Goal: Task Accomplishment & Management: Complete application form

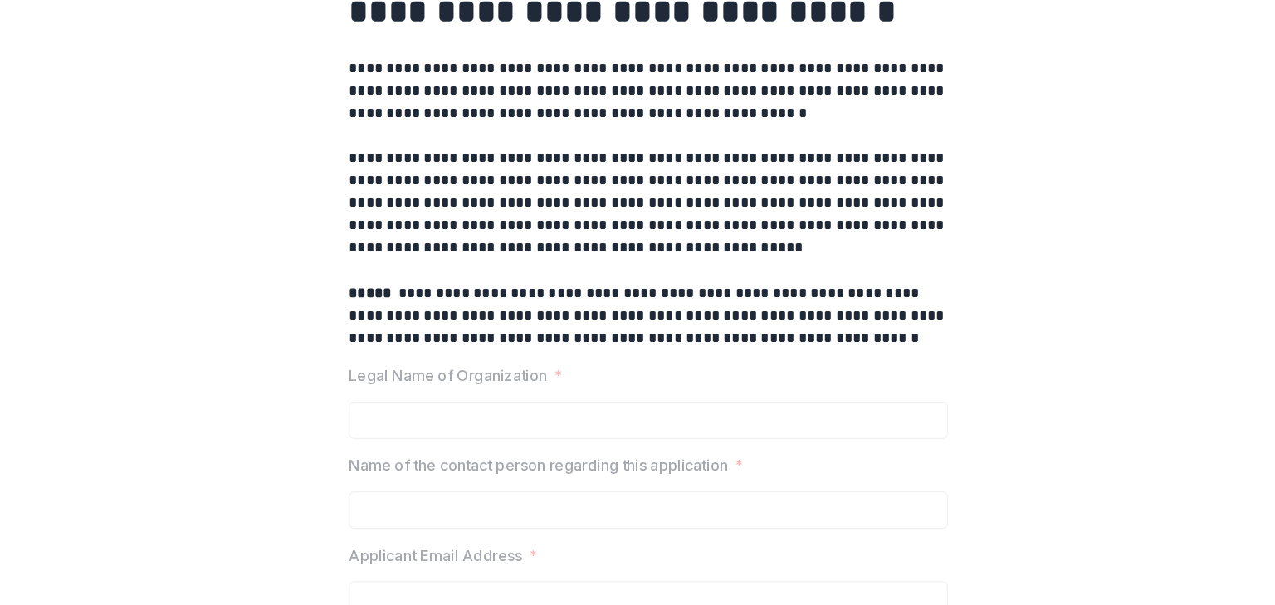
scroll to position [227, 0]
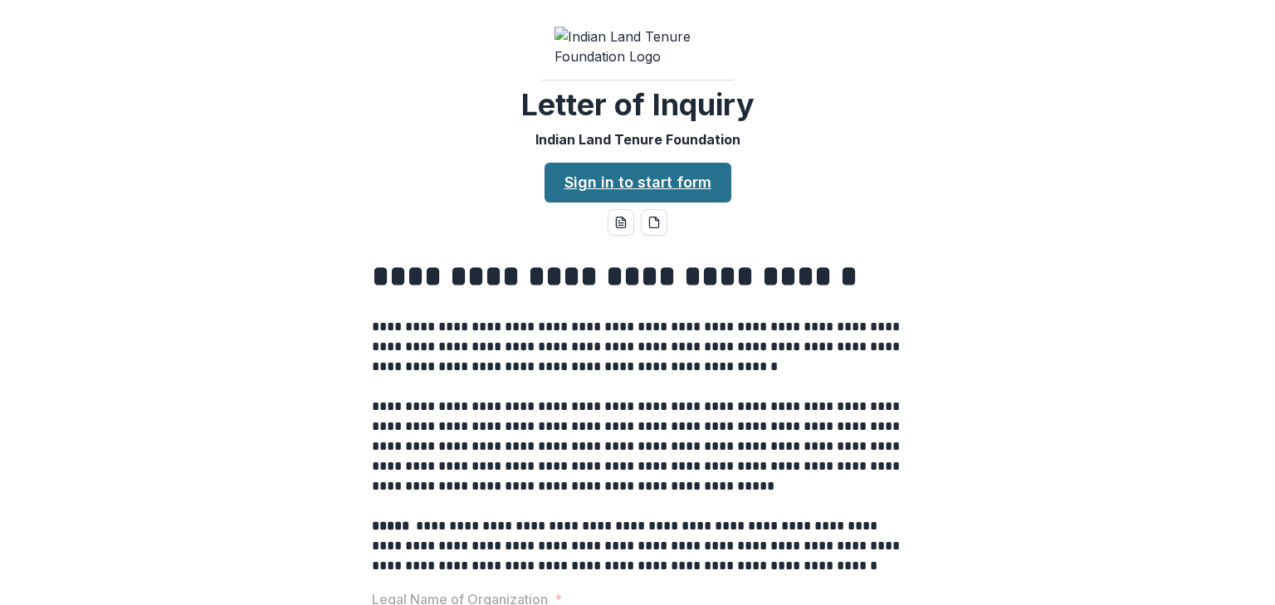
click at [564, 203] on link "Sign in to start form" at bounding box center [638, 183] width 187 height 40
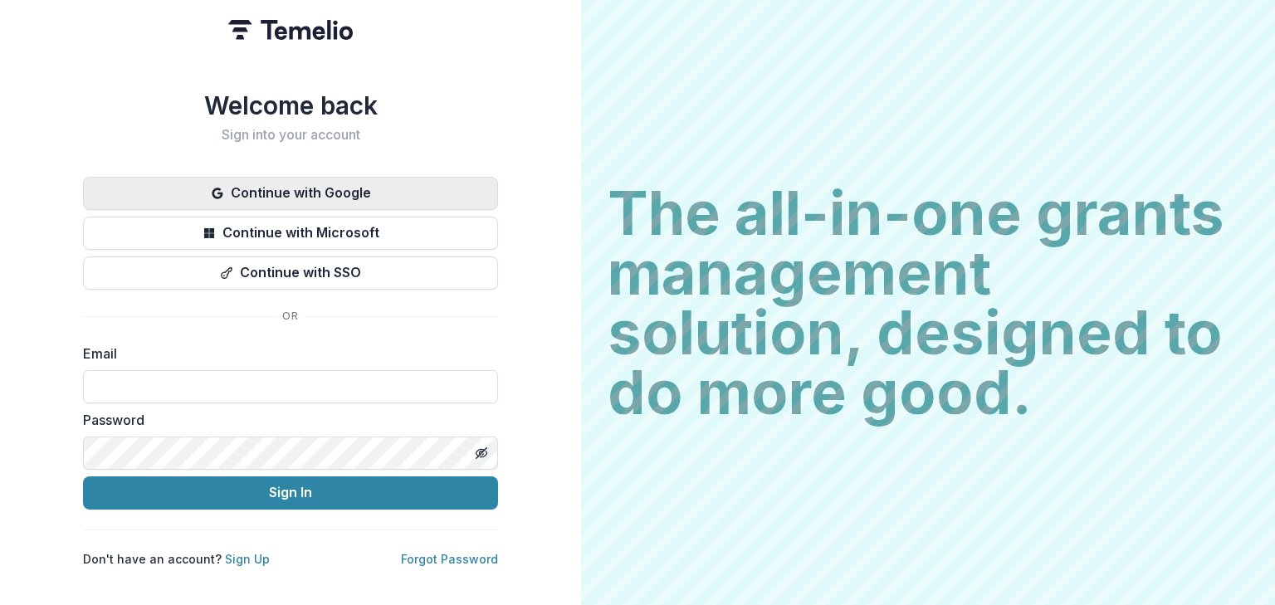
click at [356, 191] on button "Continue with Google" at bounding box center [290, 193] width 415 height 33
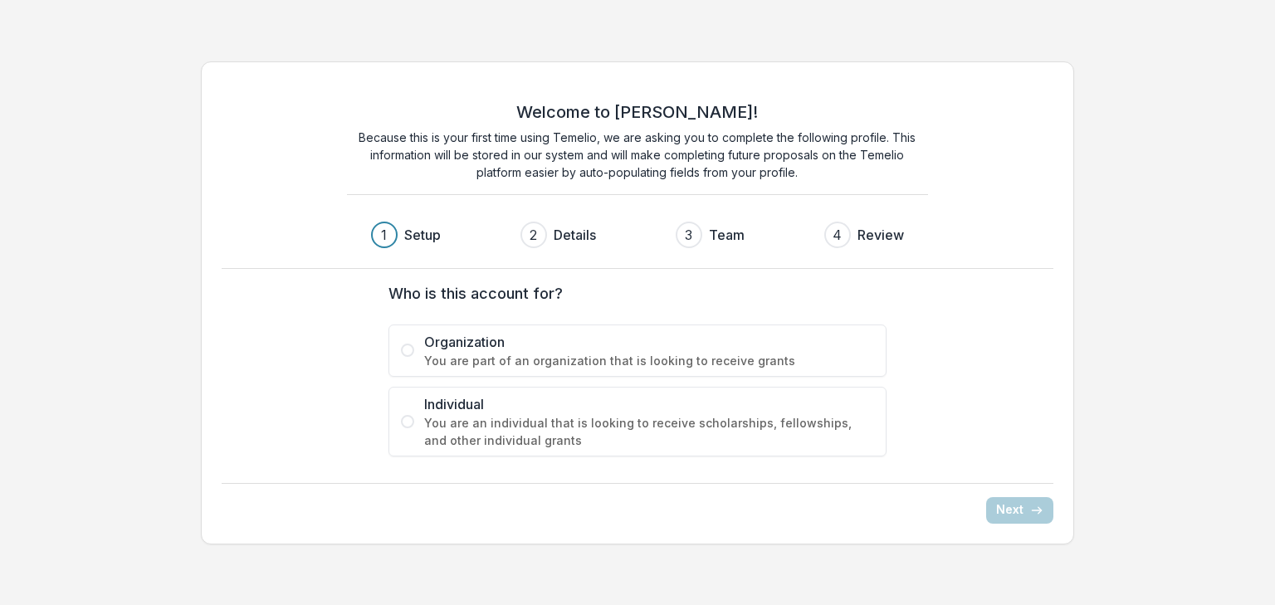
click at [545, 356] on span "You are part of an organization that is looking to receive grants" at bounding box center [649, 360] width 450 height 17
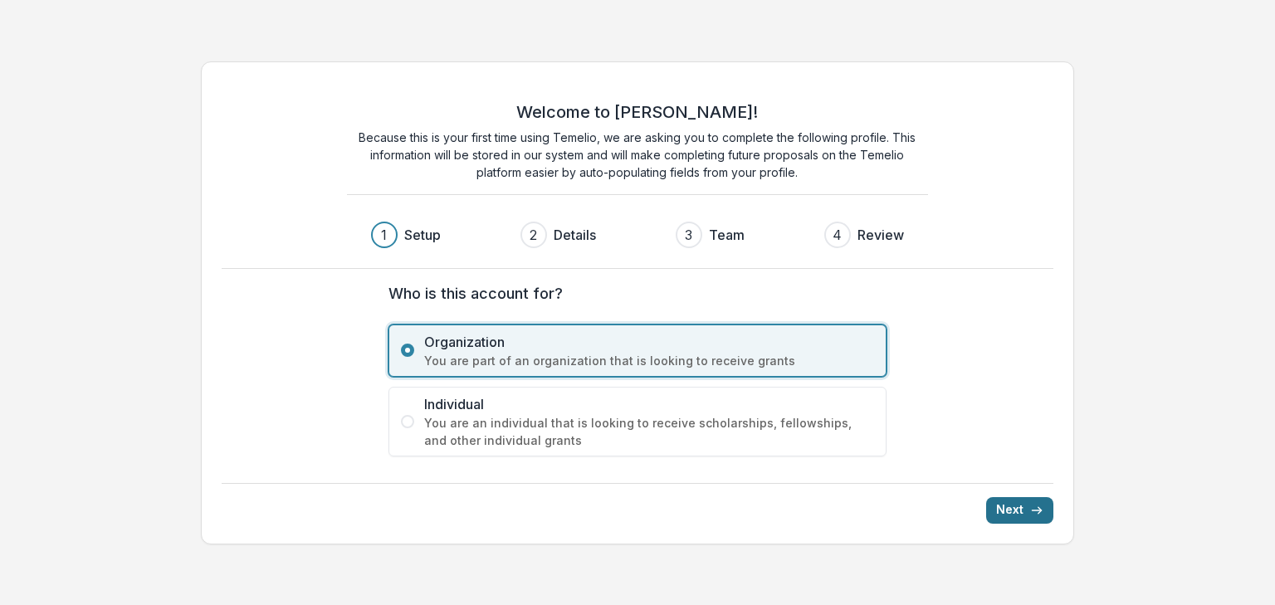
click at [1015, 504] on button "Next" at bounding box center [1019, 510] width 67 height 27
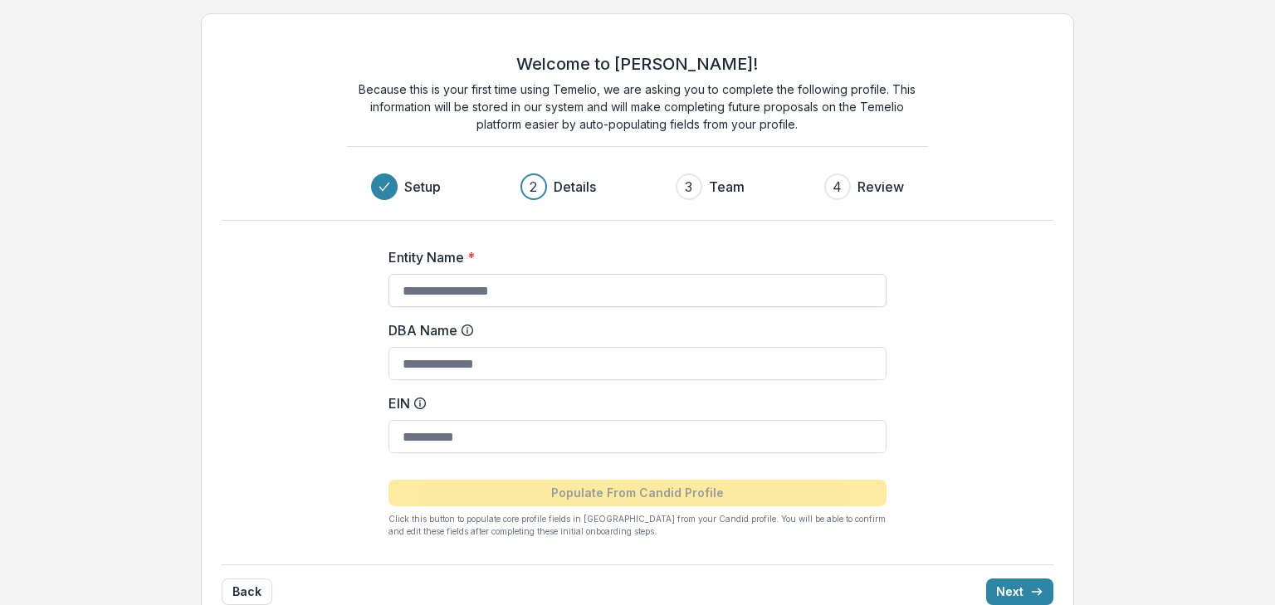
click at [646, 289] on input "Entity Name *" at bounding box center [637, 290] width 498 height 33
type input "**********"
click at [422, 436] on input "EIN" at bounding box center [637, 436] width 498 height 33
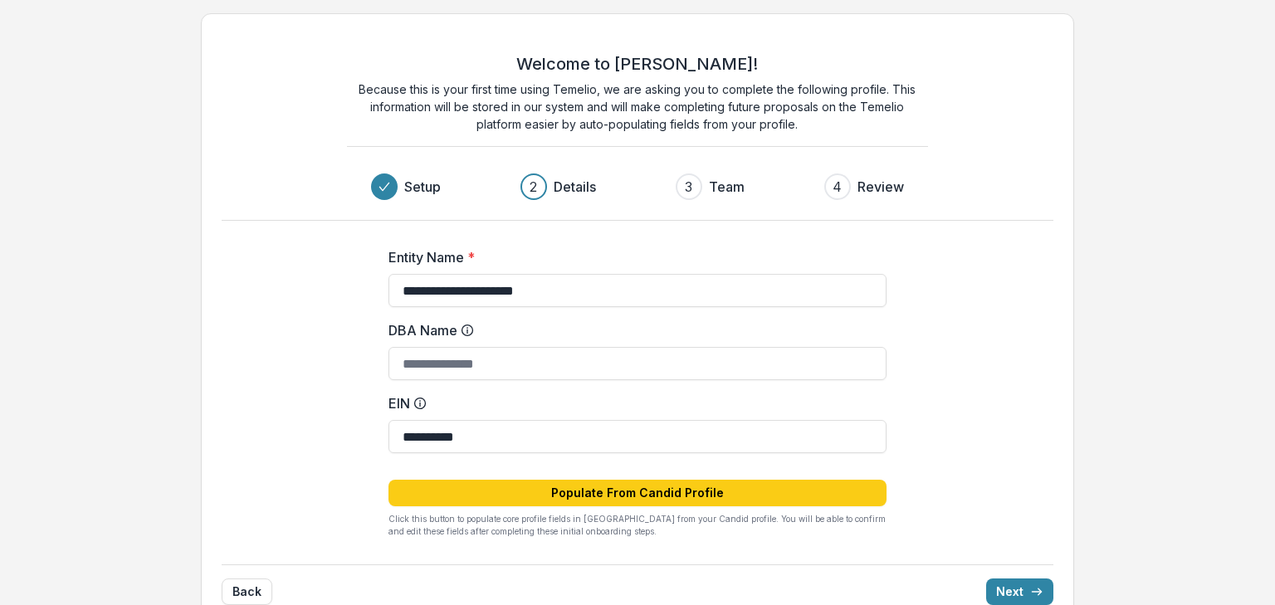
type input "**********"
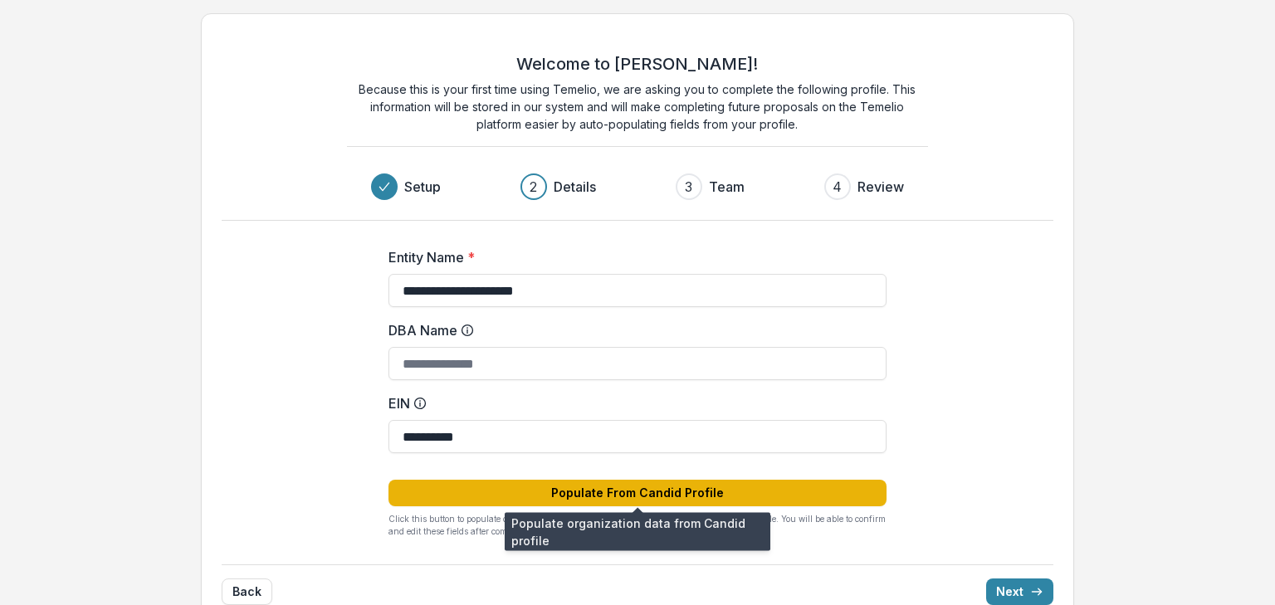
click at [624, 491] on button "Populate From Candid Profile" at bounding box center [637, 493] width 498 height 27
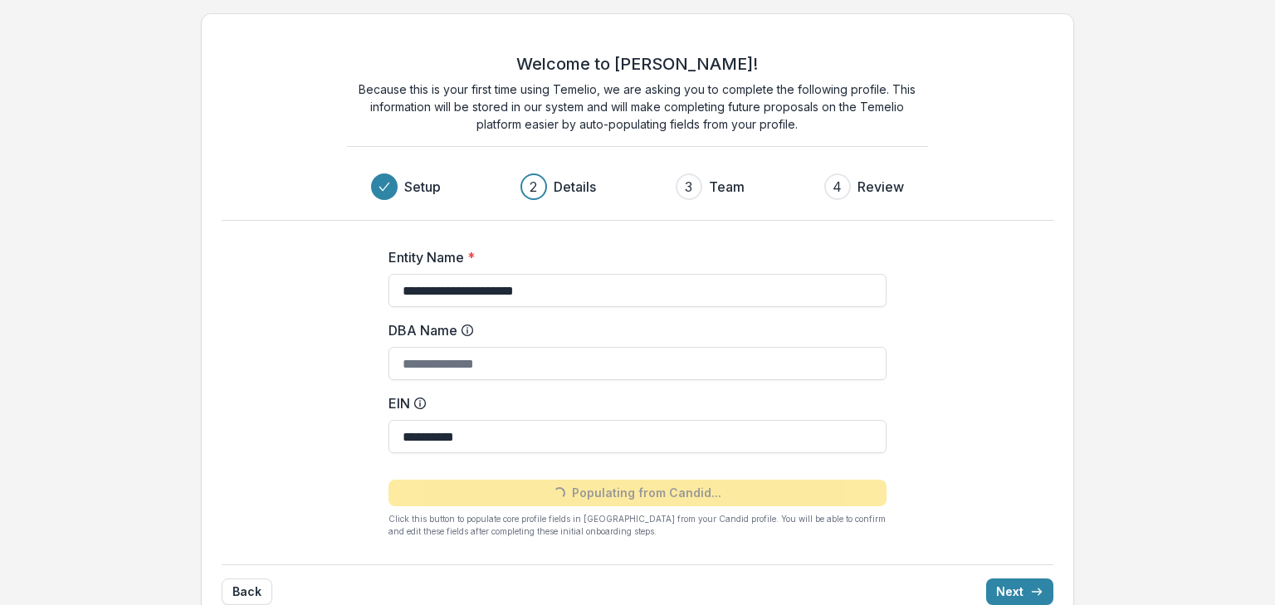
type input "**********"
click at [1007, 586] on button "Next" at bounding box center [1019, 592] width 67 height 27
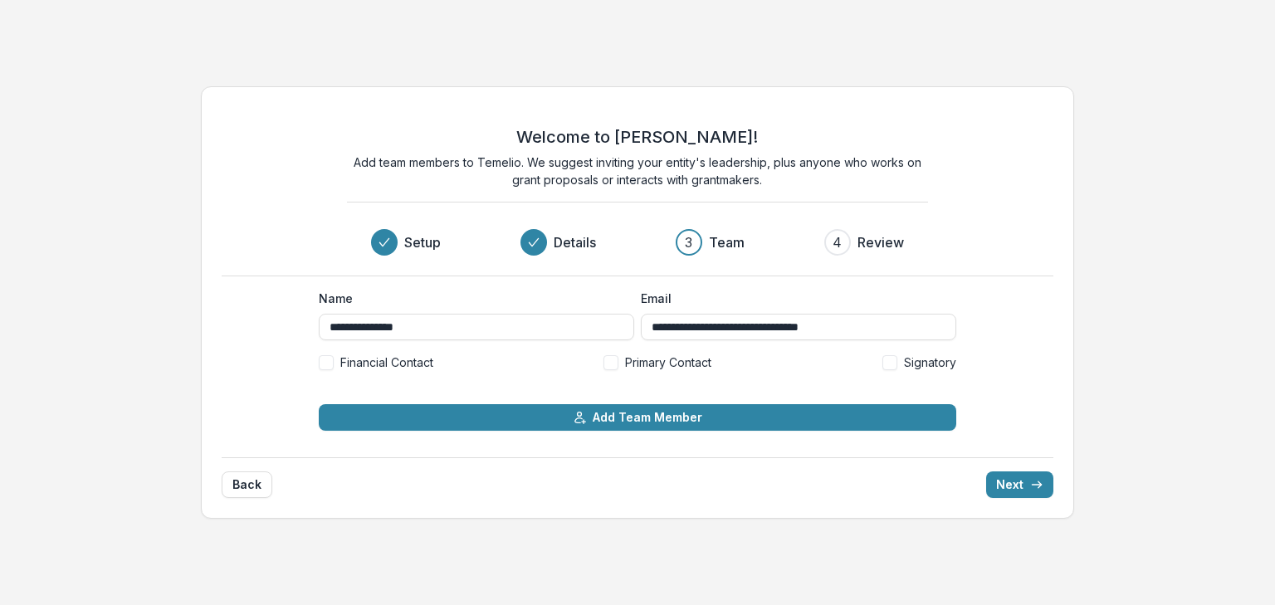
click at [609, 361] on span at bounding box center [610, 362] width 15 height 15
click at [1019, 493] on button "Next" at bounding box center [1019, 484] width 67 height 27
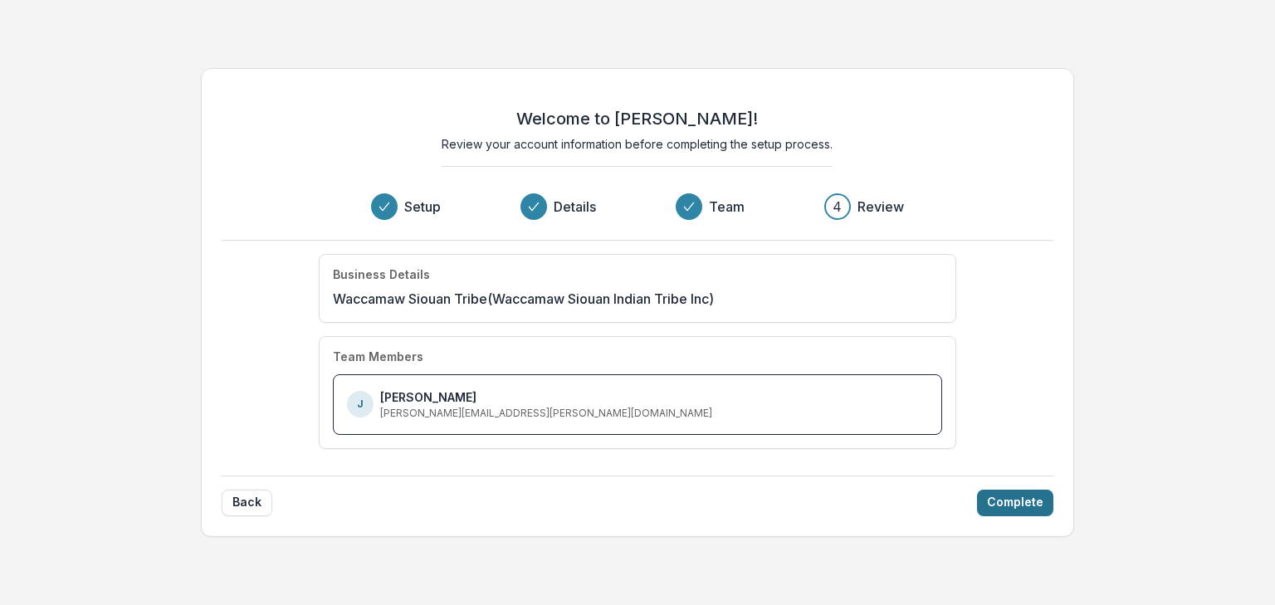
click at [1019, 493] on button "Complete" at bounding box center [1015, 503] width 76 height 27
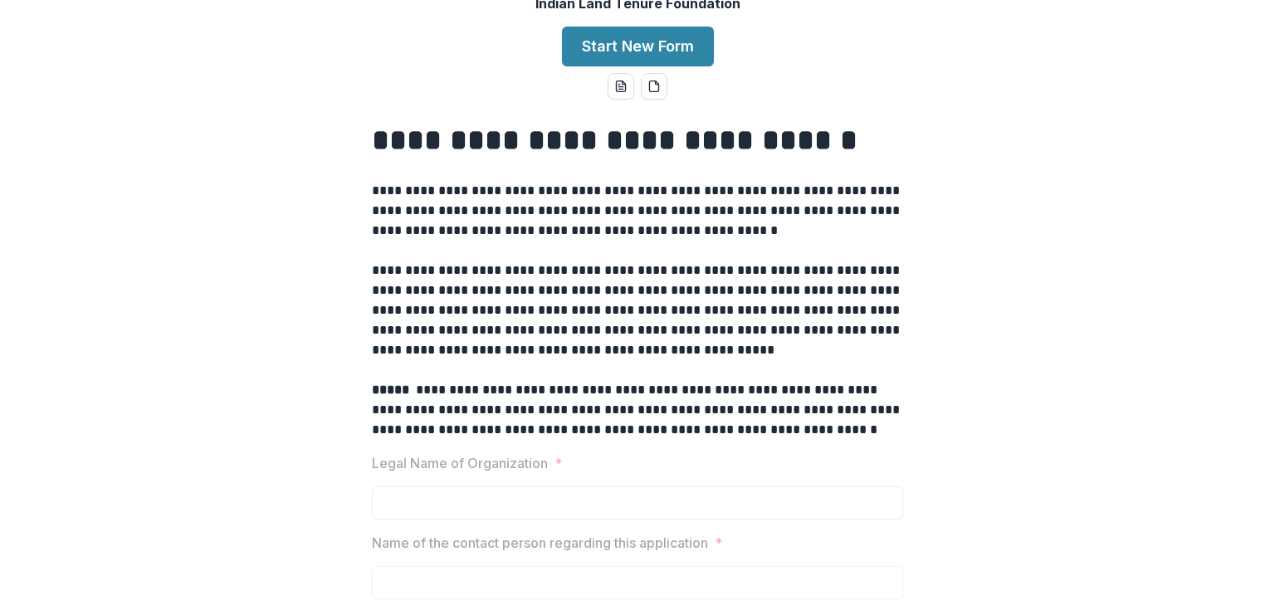
scroll to position [168, 0]
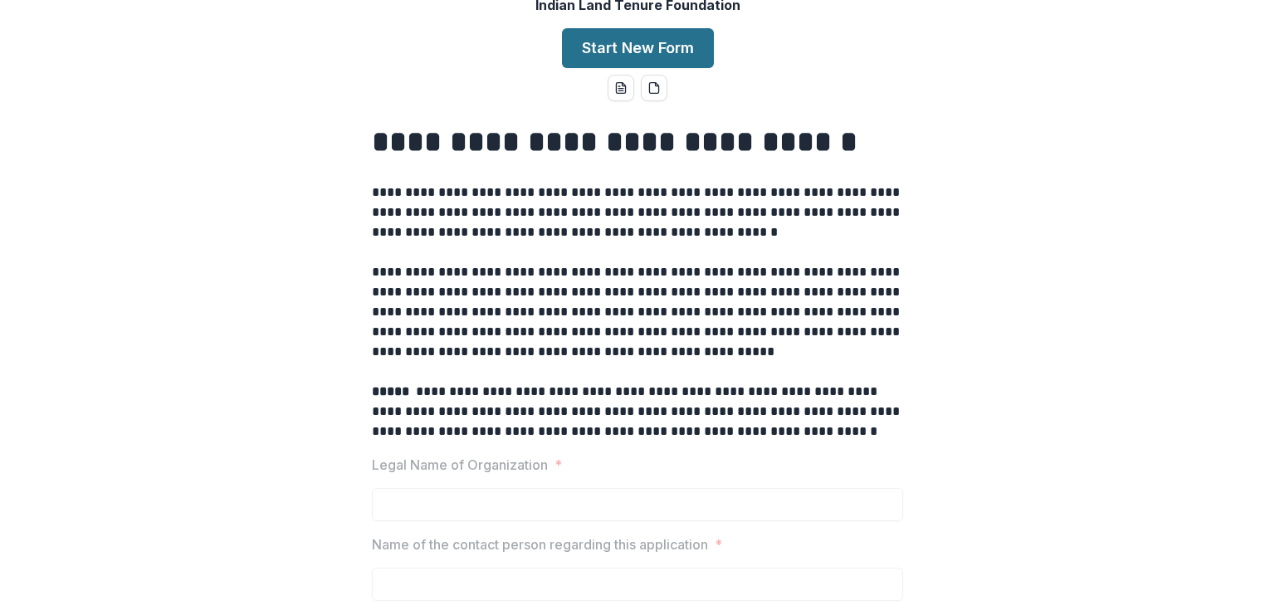
click at [675, 68] on button "Start New Form" at bounding box center [638, 48] width 152 height 40
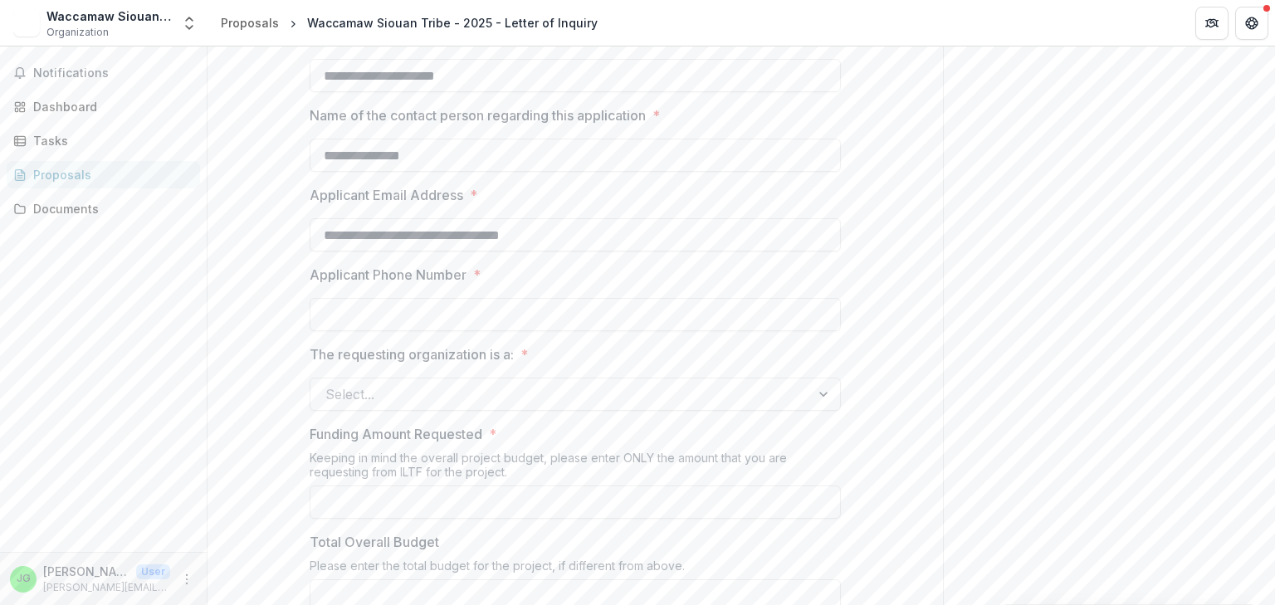
scroll to position [673, 0]
click at [586, 331] on input "Applicant Phone Number *" at bounding box center [575, 314] width 531 height 33
type input "**********"
click at [567, 406] on div at bounding box center [560, 394] width 470 height 23
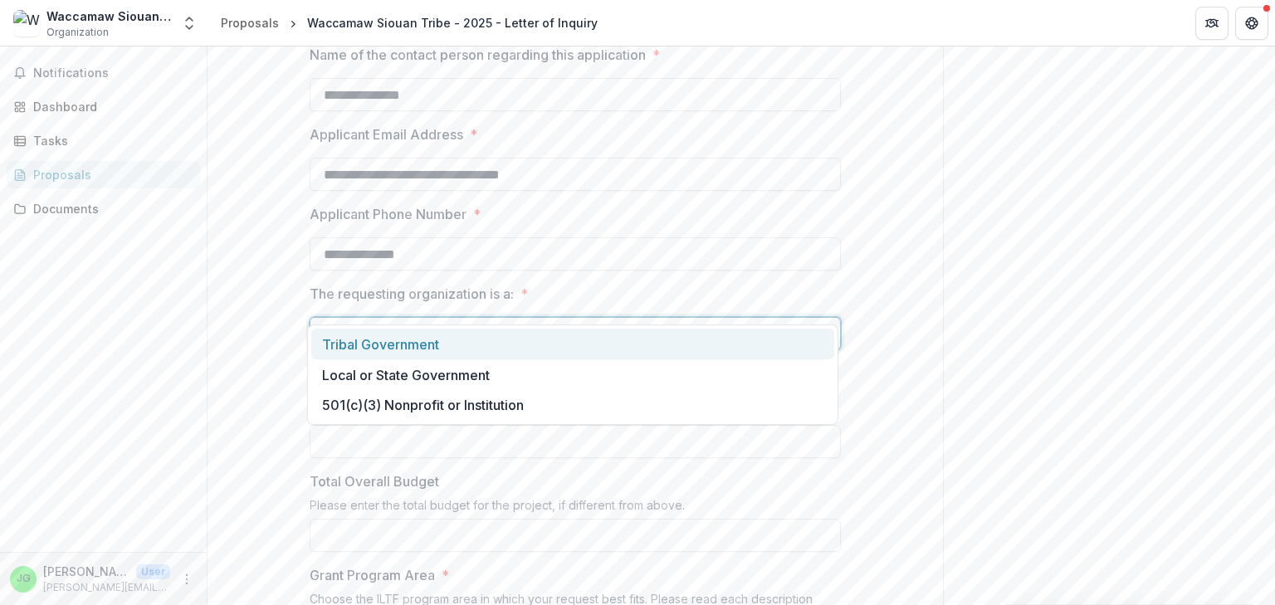
scroll to position [735, 0]
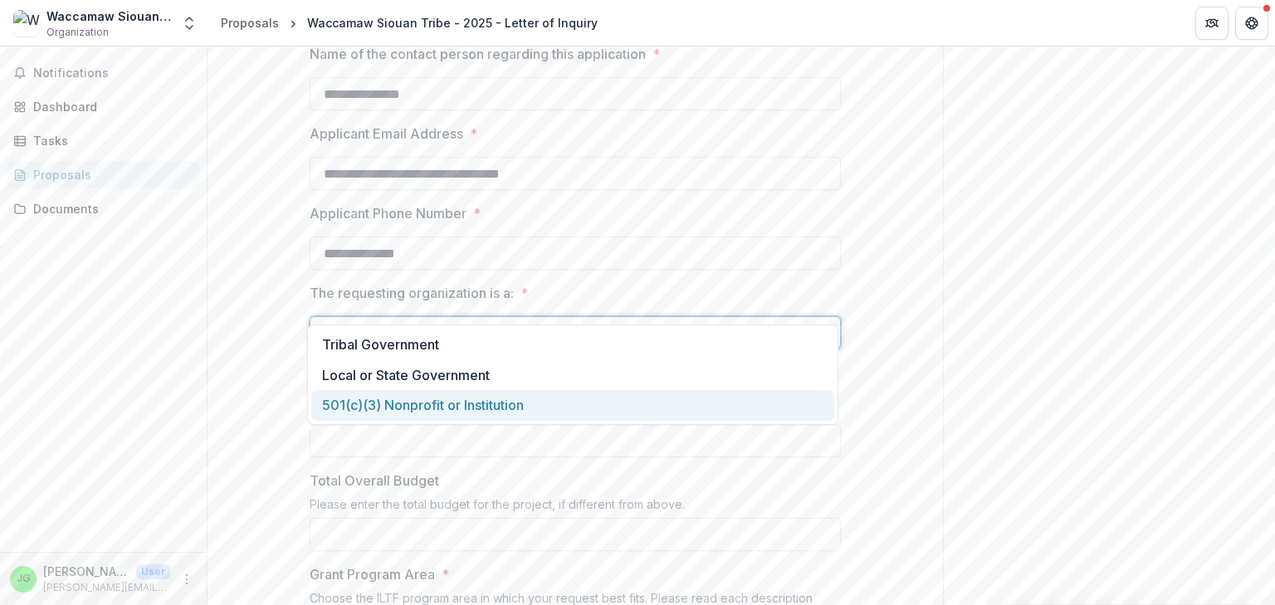
click at [544, 413] on div "501(c)(3) Nonprofit or Institution" at bounding box center [572, 405] width 523 height 31
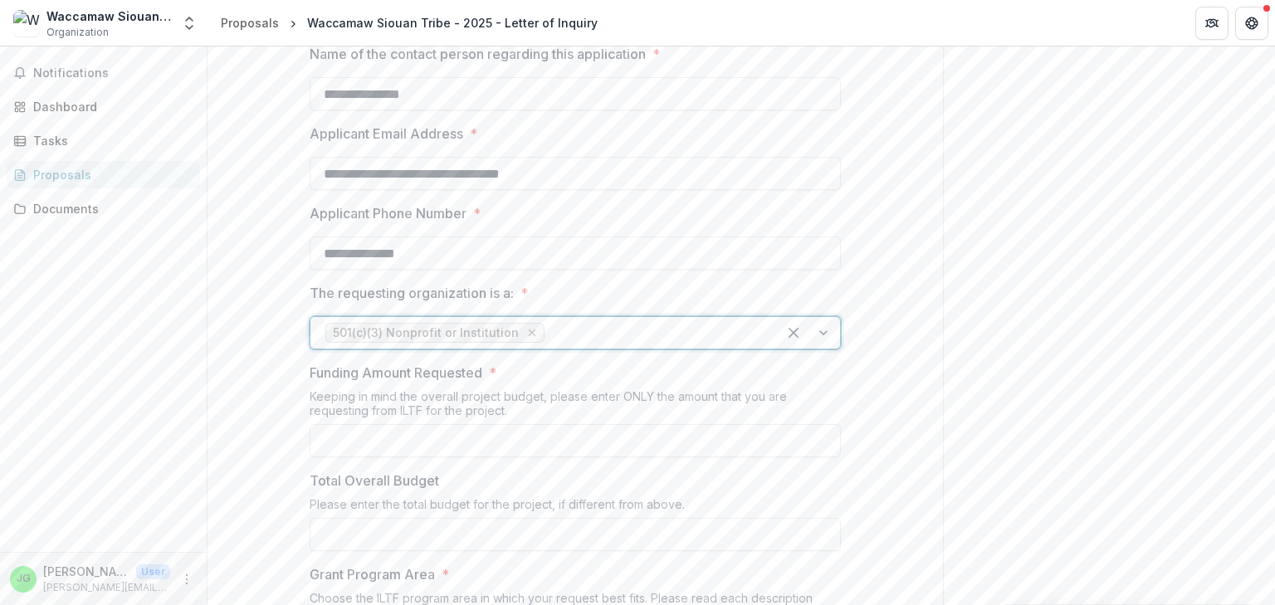
click at [525, 339] on icon "Remove 501(c)(3) Nonprofit or Institution" at bounding box center [531, 332] width 13 height 13
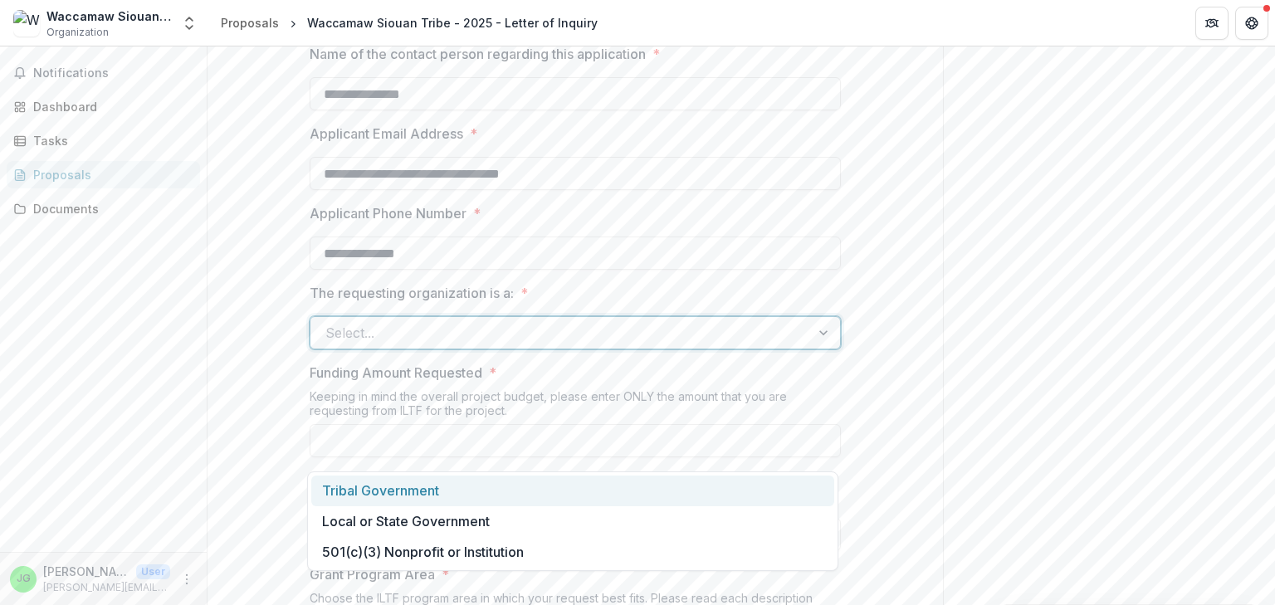
click at [519, 344] on div at bounding box center [560, 332] width 470 height 23
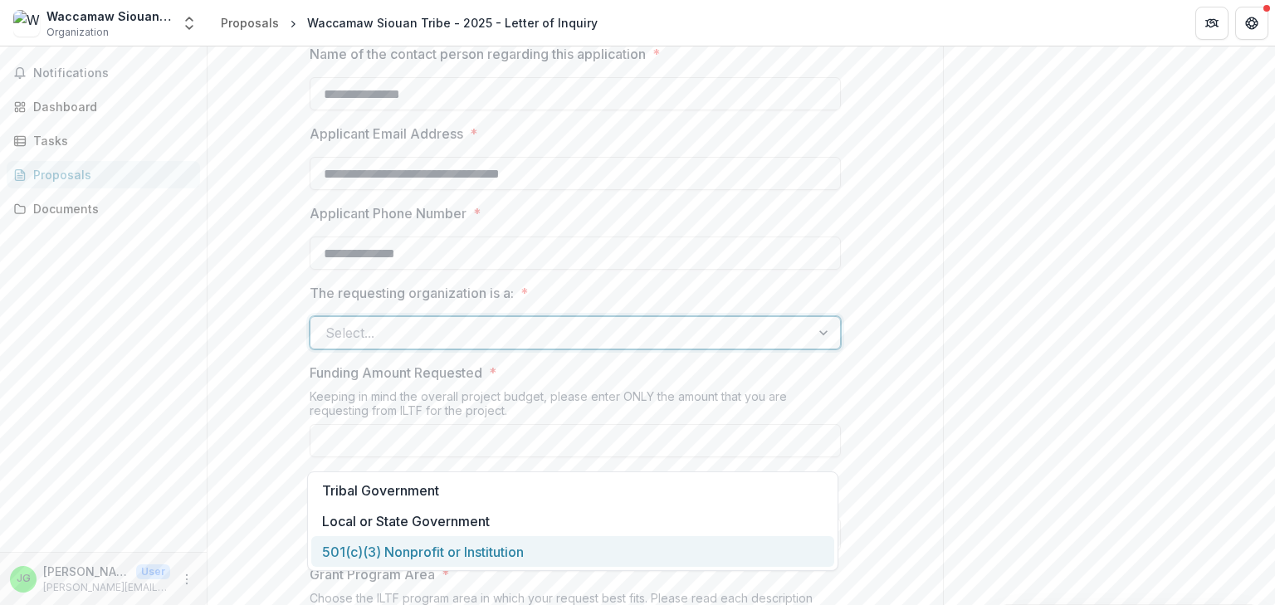
click at [493, 555] on div "501(c)(3) Nonprofit or Institution" at bounding box center [572, 551] width 523 height 31
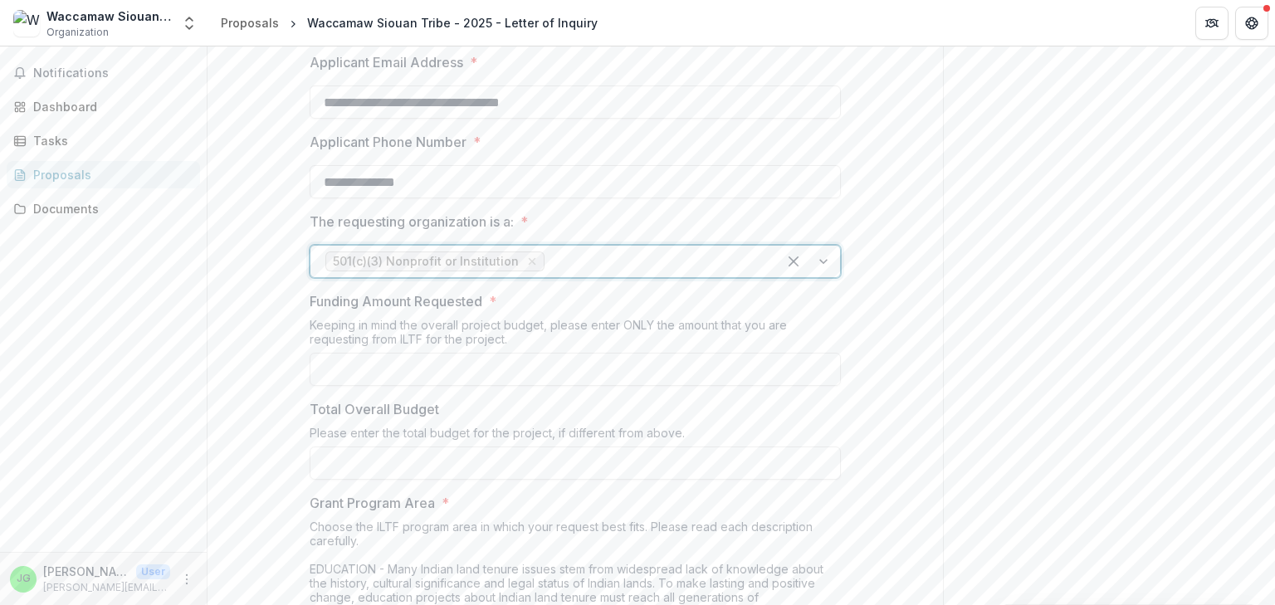
scroll to position [848, 0]
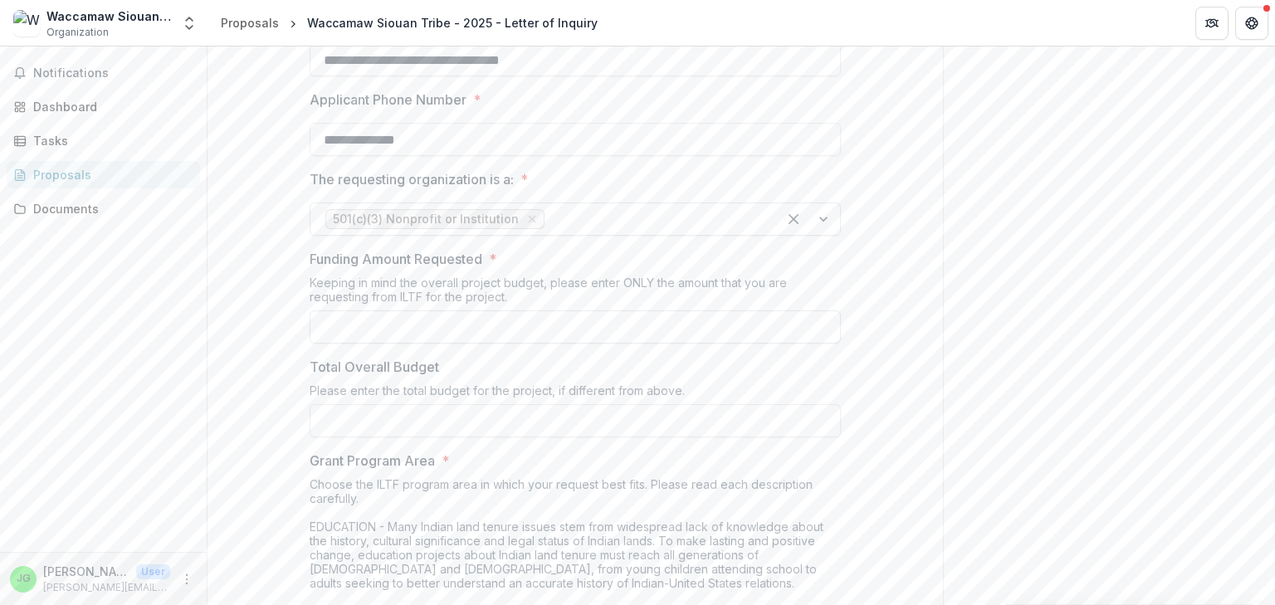
click at [481, 344] on input "Funding Amount Requested *" at bounding box center [575, 326] width 531 height 33
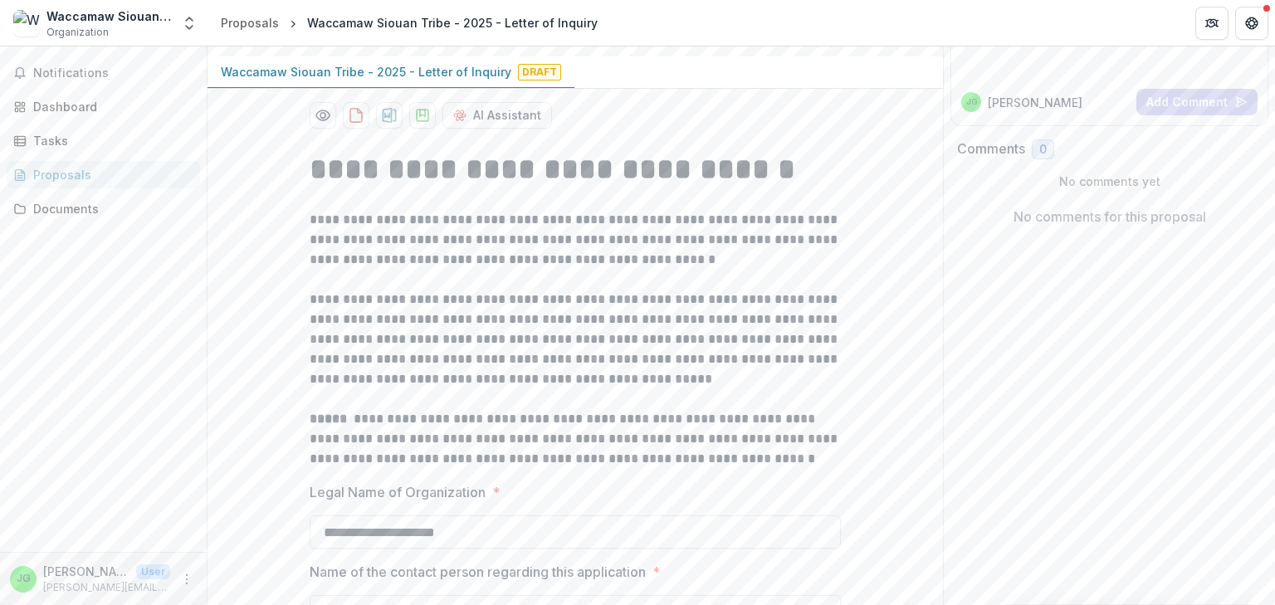
scroll to position [193, 0]
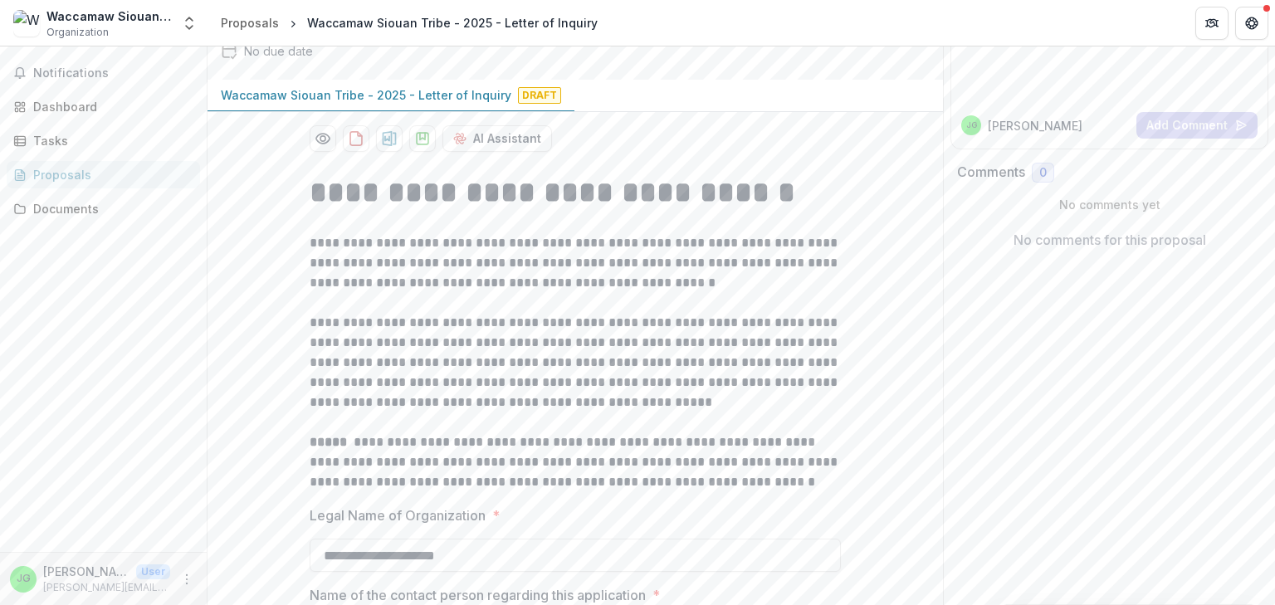
type input "**"
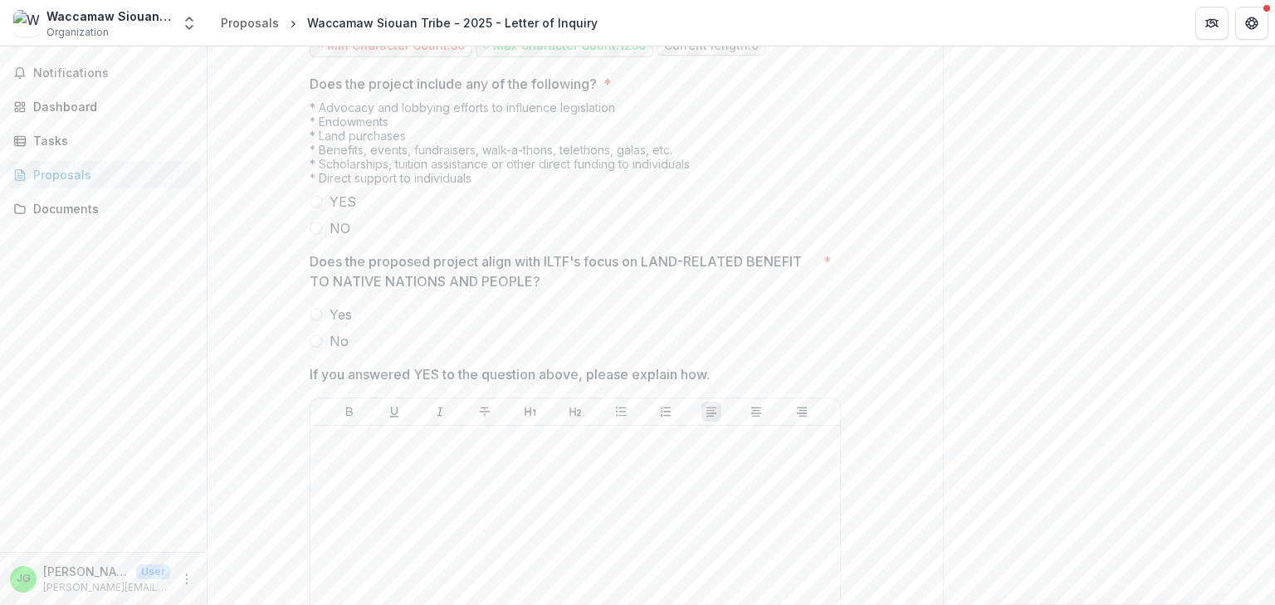
scroll to position [2884, 0]
click at [76, 61] on button "Notifications" at bounding box center [103, 73] width 193 height 27
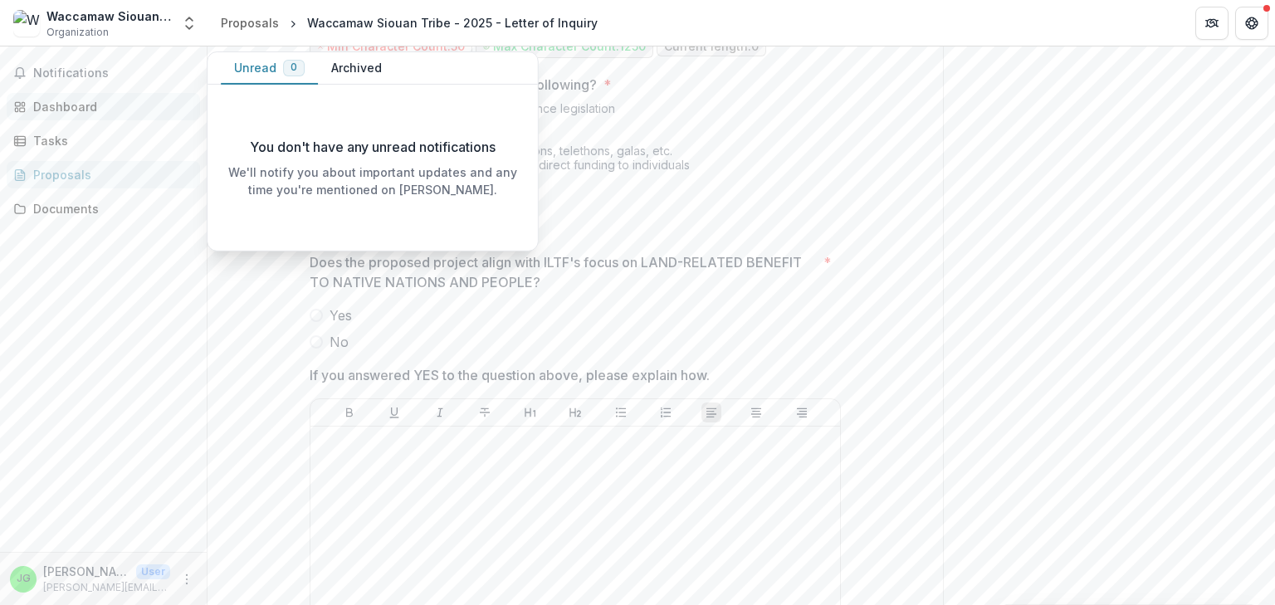
click at [95, 104] on div "Dashboard" at bounding box center [110, 106] width 154 height 17
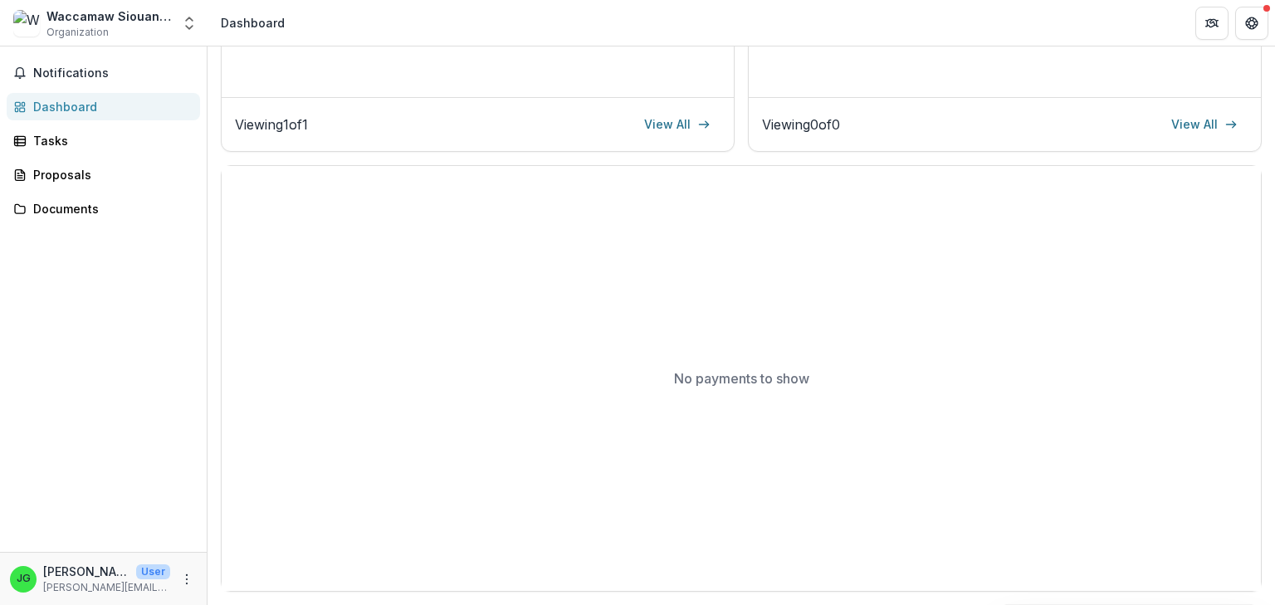
scroll to position [447, 0]
click at [55, 134] on div "Tasks" at bounding box center [110, 140] width 154 height 17
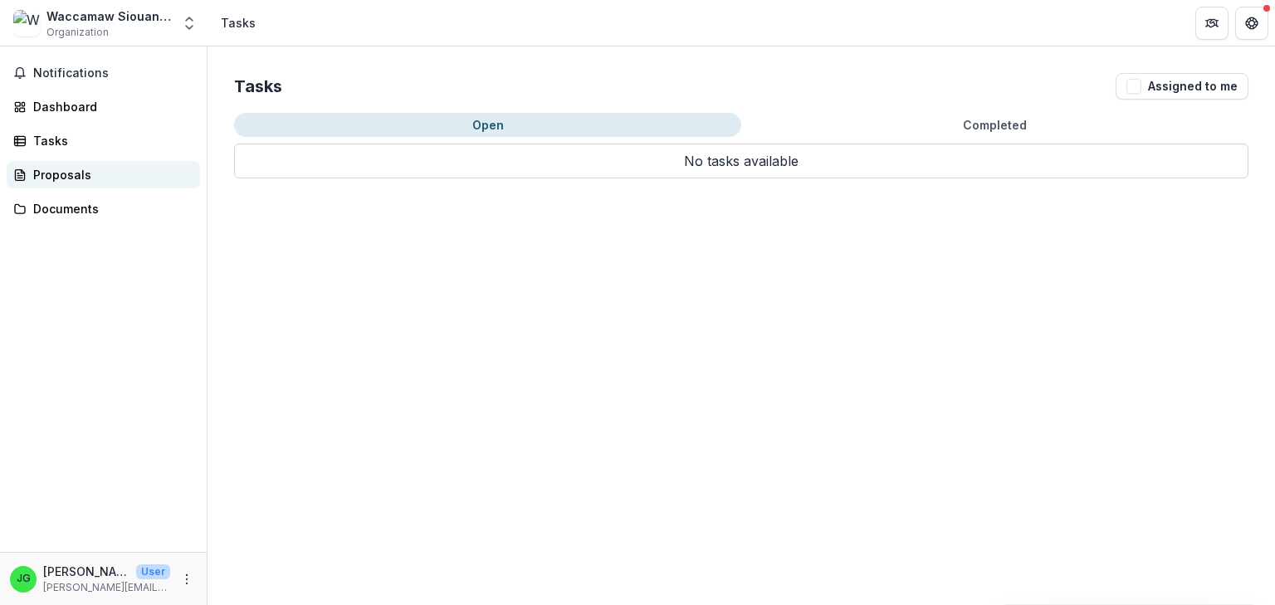
click at [40, 172] on div "Proposals" at bounding box center [110, 174] width 154 height 17
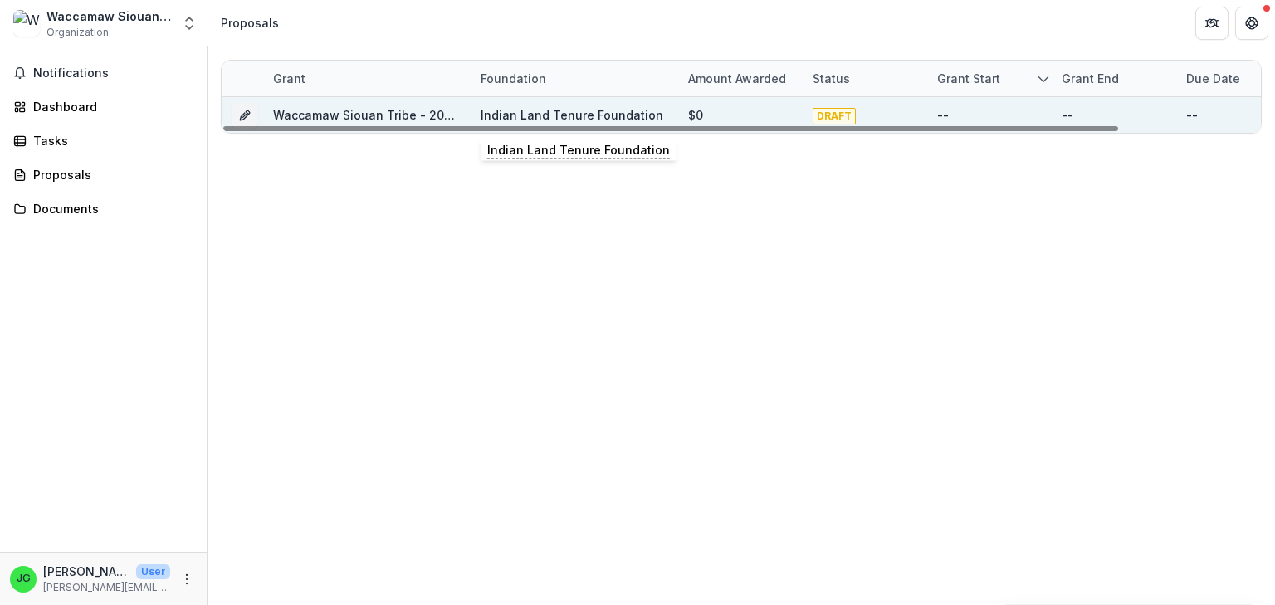
click at [541, 116] on p "Indian Land Tenure Foundation" at bounding box center [572, 115] width 183 height 18
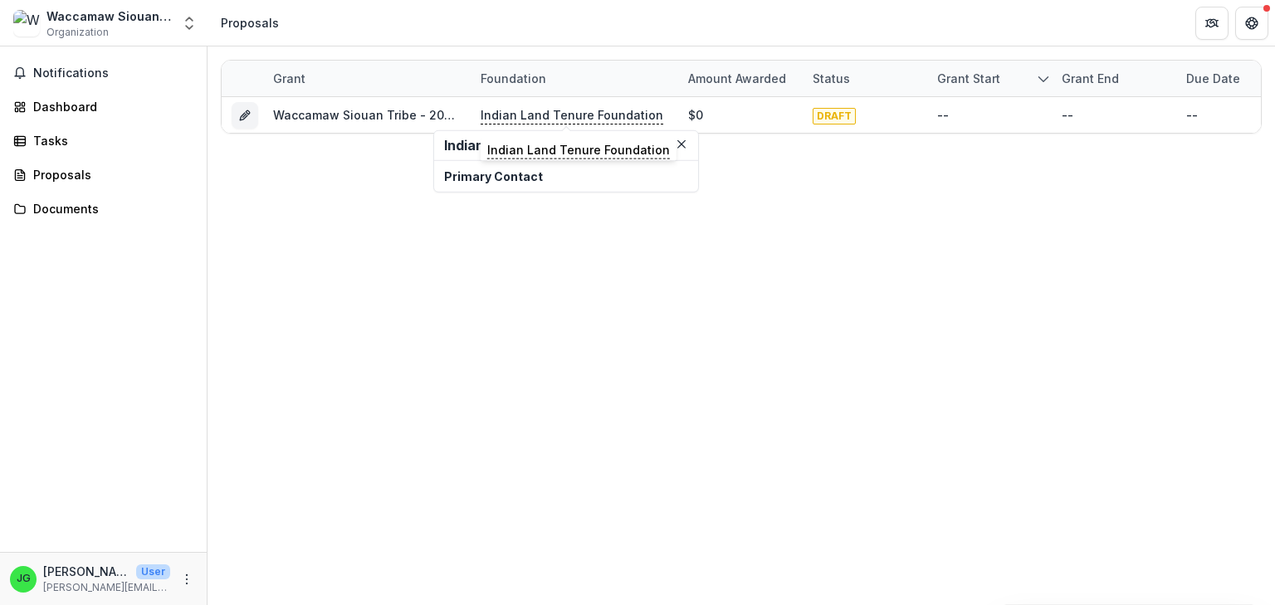
click at [458, 155] on header "Indian Land Tenure Foundation" at bounding box center [566, 146] width 264 height 30
click at [46, 217] on div "Documents" at bounding box center [110, 208] width 154 height 17
